Goal: Obtain resource: Download file/media

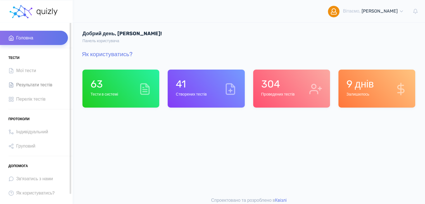
click at [38, 82] on span "Результати тестів" at bounding box center [34, 85] width 36 height 8
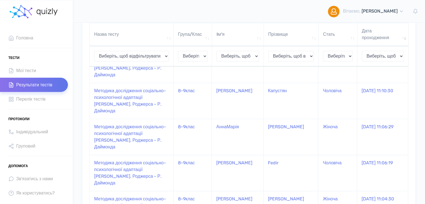
scroll to position [233, 0]
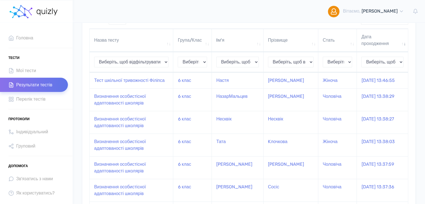
scroll to position [0, 0]
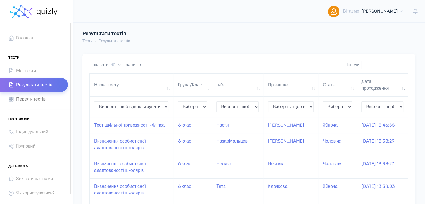
click at [18, 102] on span "Перелік тестів" at bounding box center [30, 99] width 29 height 8
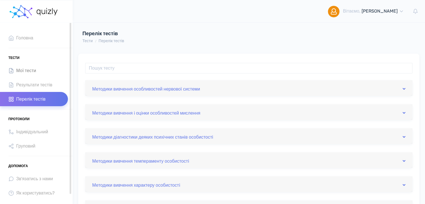
click at [21, 66] on link "Мої тести" at bounding box center [34, 70] width 68 height 14
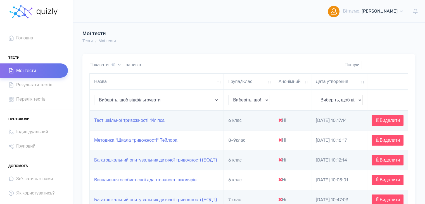
click at [334, 98] on select "Виберіть, щоб відфільтрувати 2025-09-23 2025-09-22 2025-04-08 2025-03-07 2025-0…" at bounding box center [339, 100] width 47 height 11
select select "2025-09-23"
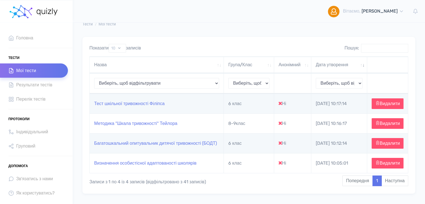
scroll to position [16, 0]
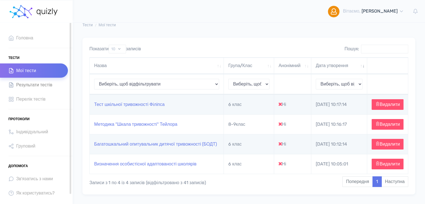
click at [37, 91] on link "Результати тестів" at bounding box center [34, 85] width 68 height 14
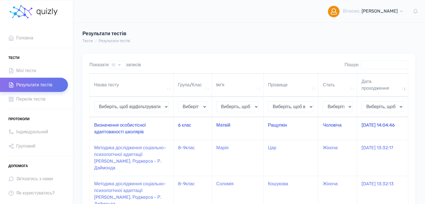
click at [119, 129] on td "Визначення особистісної адаптованості школярів" at bounding box center [132, 128] width 84 height 23
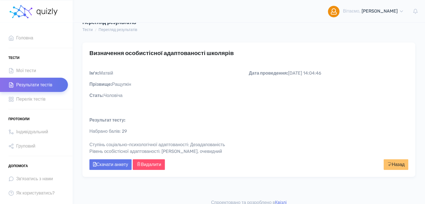
scroll to position [17, 0]
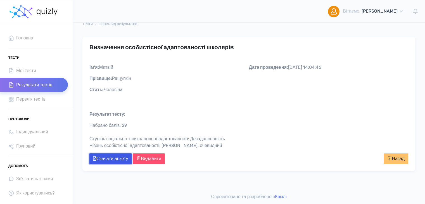
click at [105, 161] on link "Скачати анкету" at bounding box center [110, 159] width 42 height 11
click at [36, 82] on span "Результати тестів" at bounding box center [34, 85] width 36 height 8
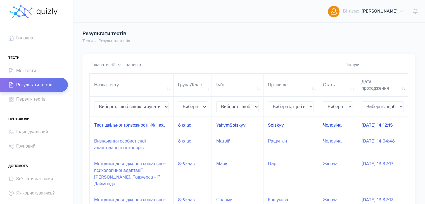
click at [131, 131] on td "Тест шкільної тривожності Філіпса" at bounding box center [132, 125] width 84 height 16
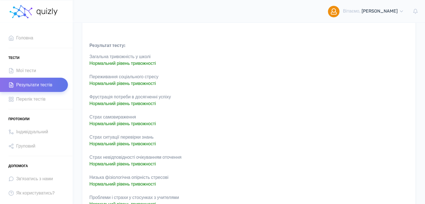
scroll to position [82, 0]
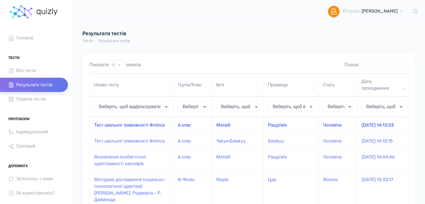
click at [119, 132] on td "Тест шкільної тривожності Філіпса" at bounding box center [132, 125] width 84 height 16
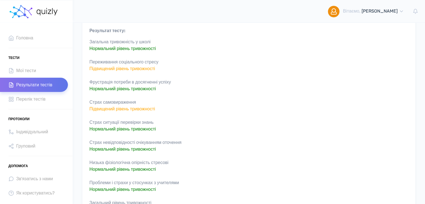
scroll to position [89, 0]
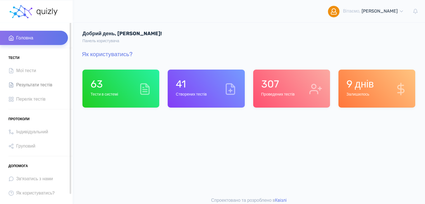
click at [38, 81] on span "Результати тестів" at bounding box center [34, 85] width 36 height 8
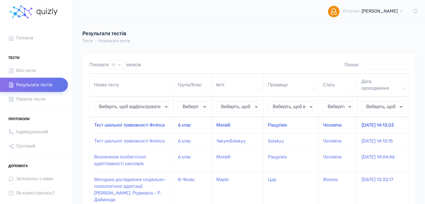
click at [156, 130] on td "Тест шкільної тривожності Філіпса" at bounding box center [132, 125] width 84 height 16
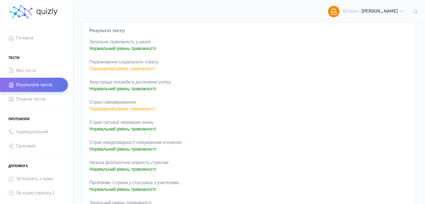
scroll to position [89, 0]
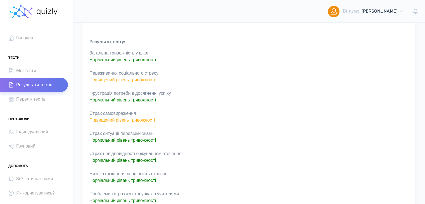
click at [171, 80] on div "Загальна тривожність у школі Нормальний рівень тривожності Переживання соціальн…" at bounding box center [248, 140] width 319 height 181
